Goal: Task Accomplishment & Management: Use online tool/utility

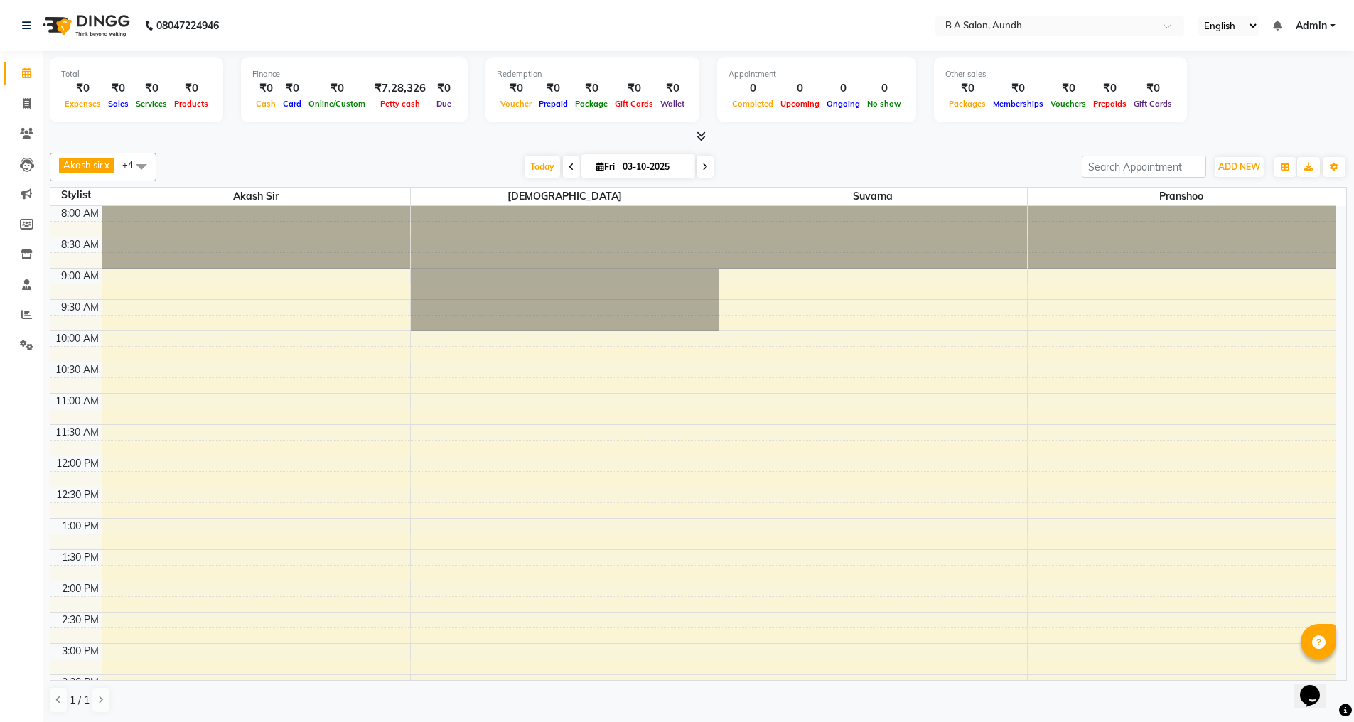
click at [220, 156] on div "[DATE] [DATE]" at bounding box center [618, 166] width 911 height 21
click at [29, 104] on icon at bounding box center [27, 103] width 8 height 11
select select "5955"
select select "service"
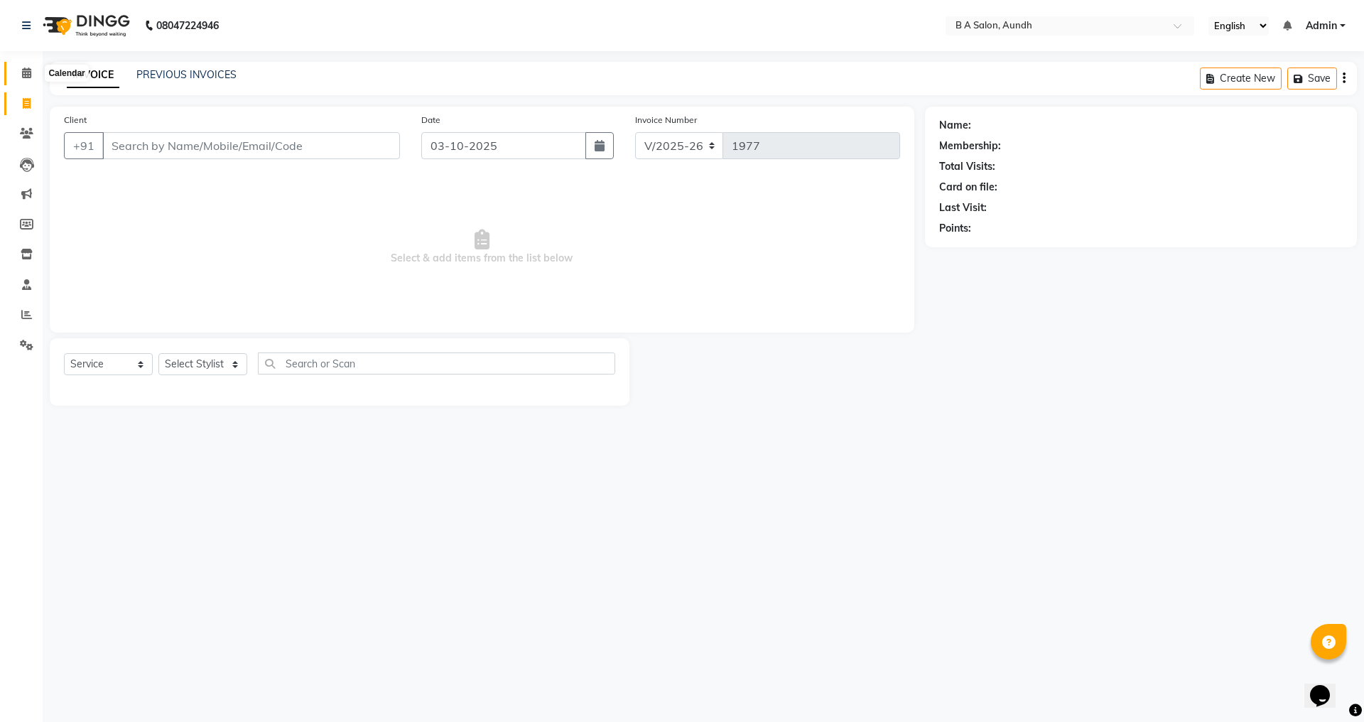
click at [22, 72] on icon at bounding box center [26, 73] width 9 height 11
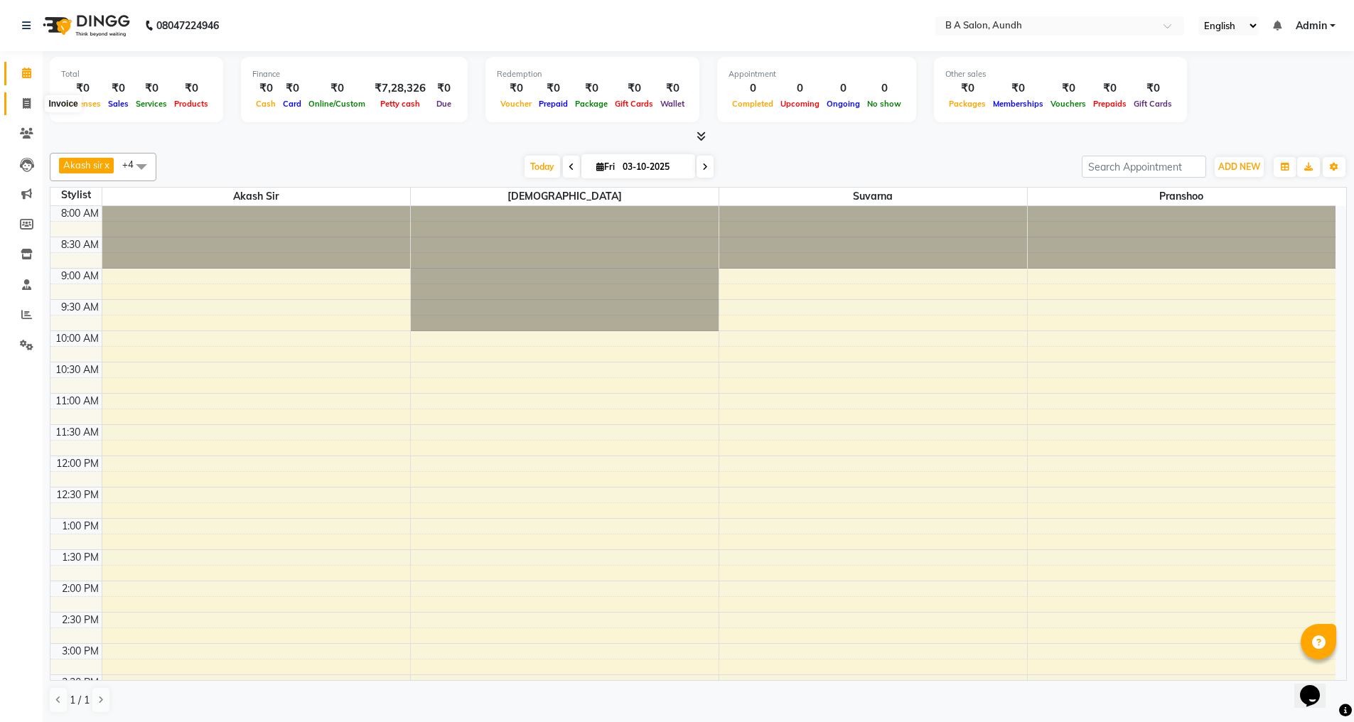
click at [25, 104] on icon at bounding box center [27, 103] width 8 height 11
select select "5955"
select select "service"
